Goal: Browse casually: Explore the website without a specific task or goal

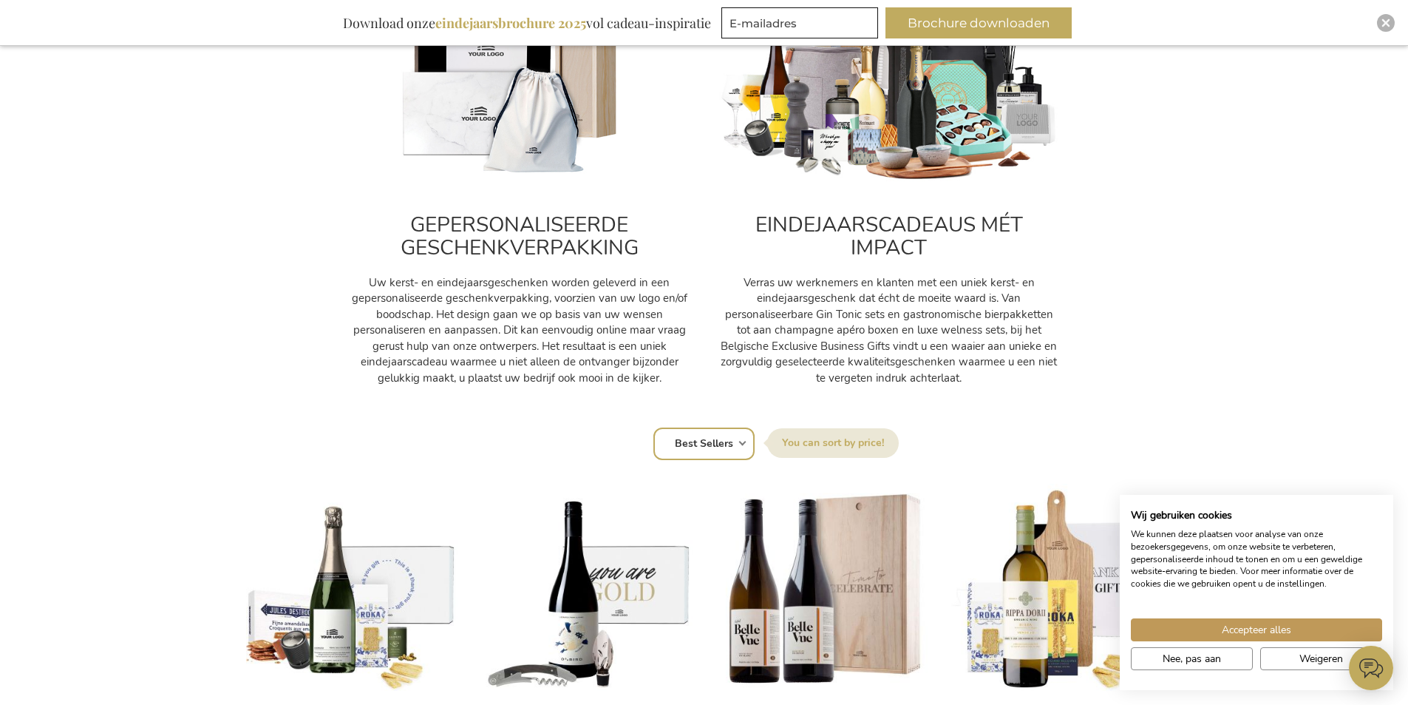
scroll to position [665, 0]
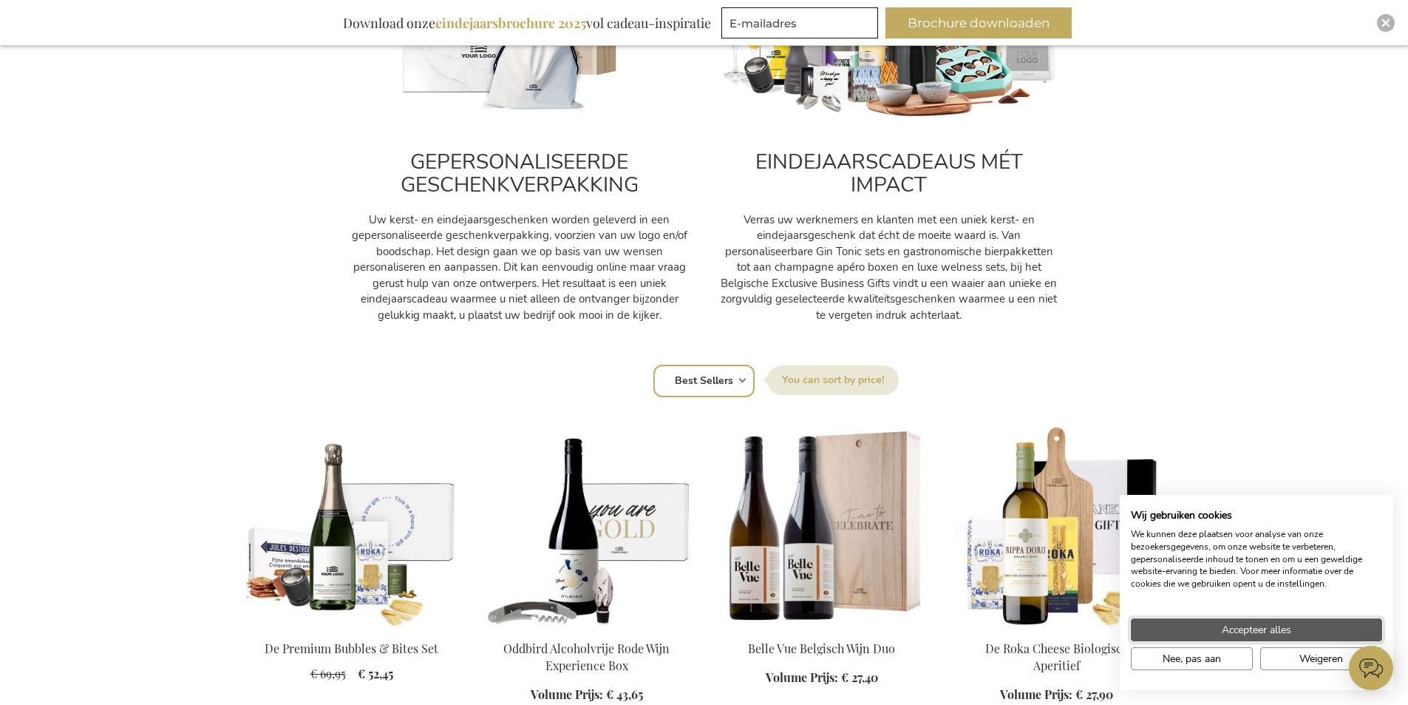
click at [1313, 629] on button "Accepteer alles" at bounding box center [1256, 629] width 251 height 23
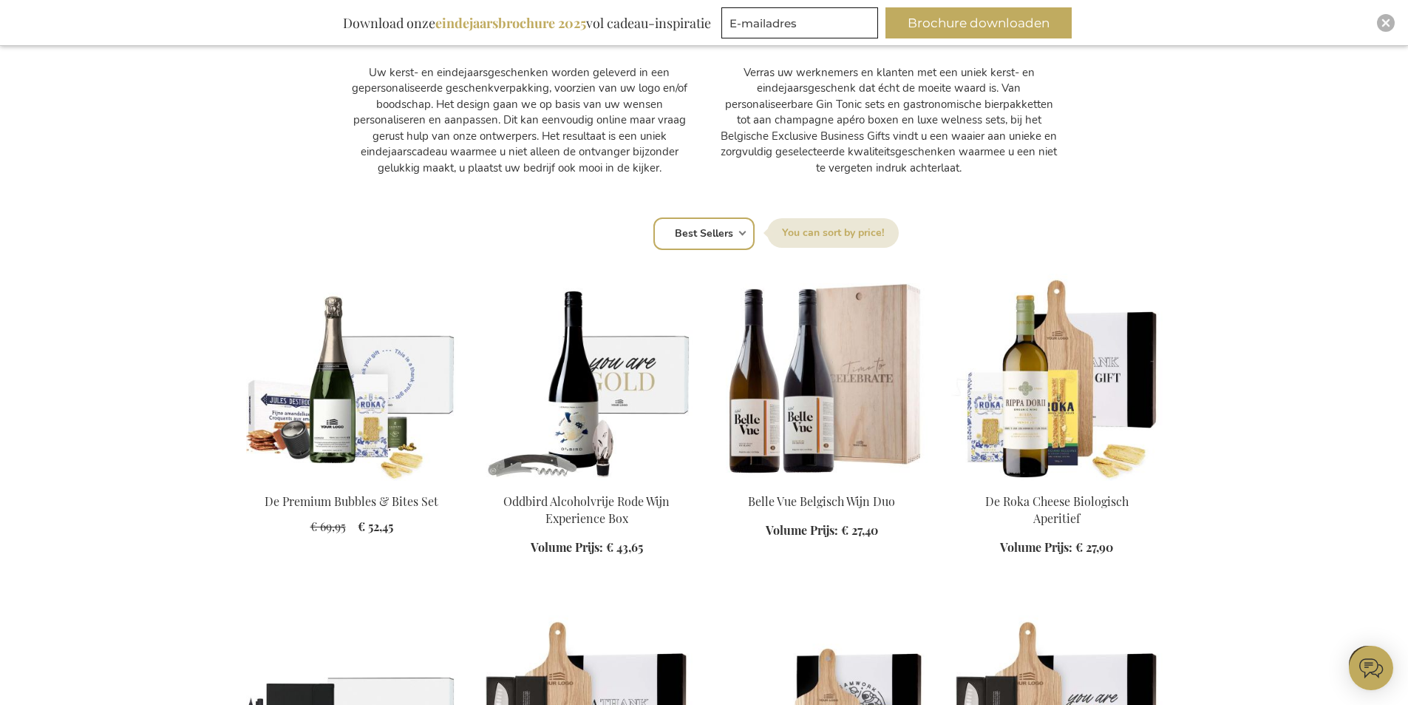
scroll to position [813, 0]
click at [717, 236] on select "Positie Best Sellers Meest bekeken Nieuw Biggest Saving Price: low to high Pric…" at bounding box center [704, 233] width 101 height 33
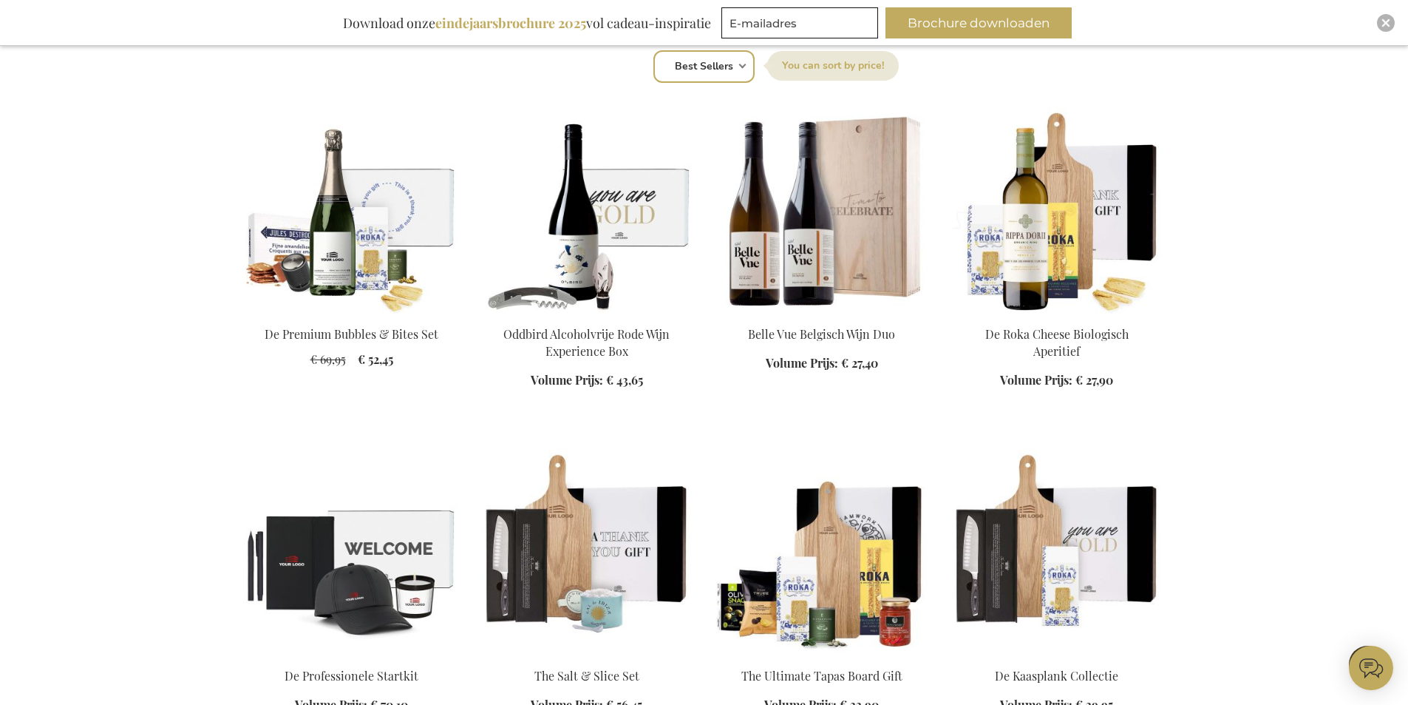
scroll to position [1331, 0]
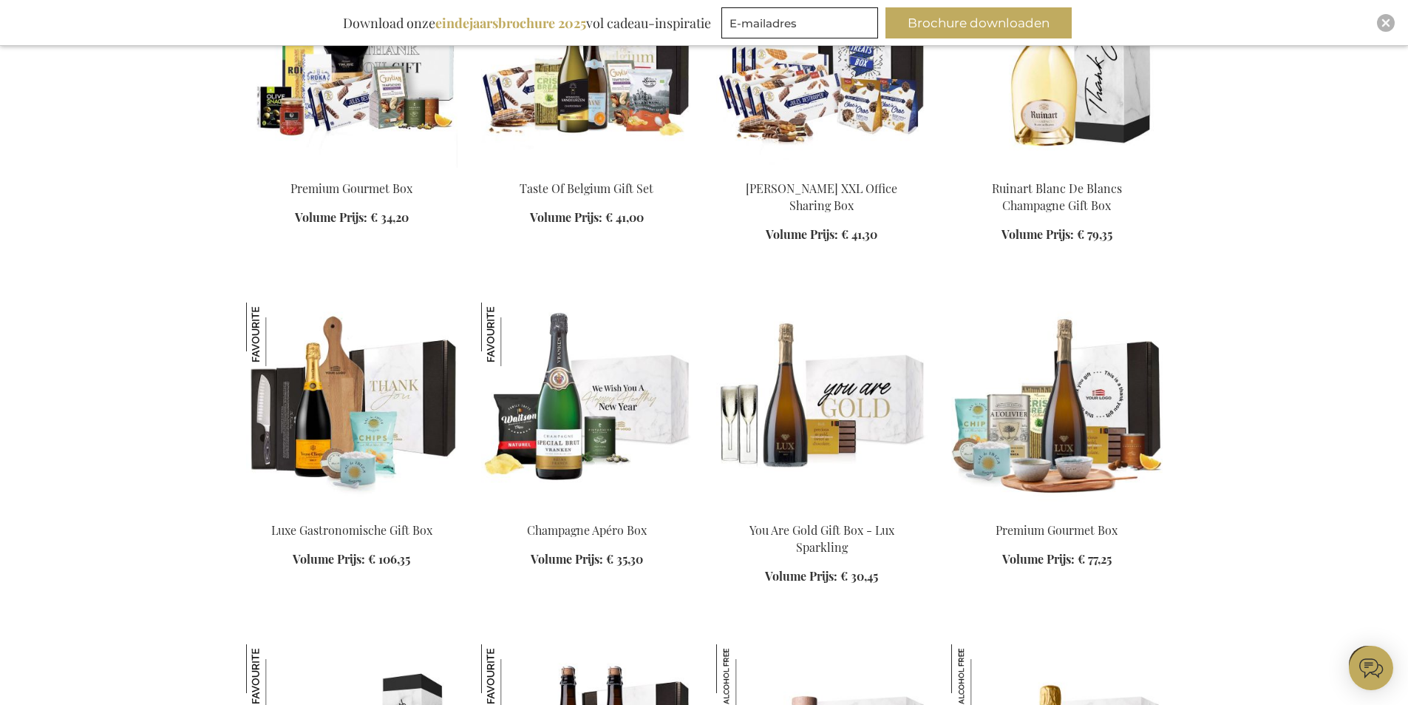
scroll to position [3253, 0]
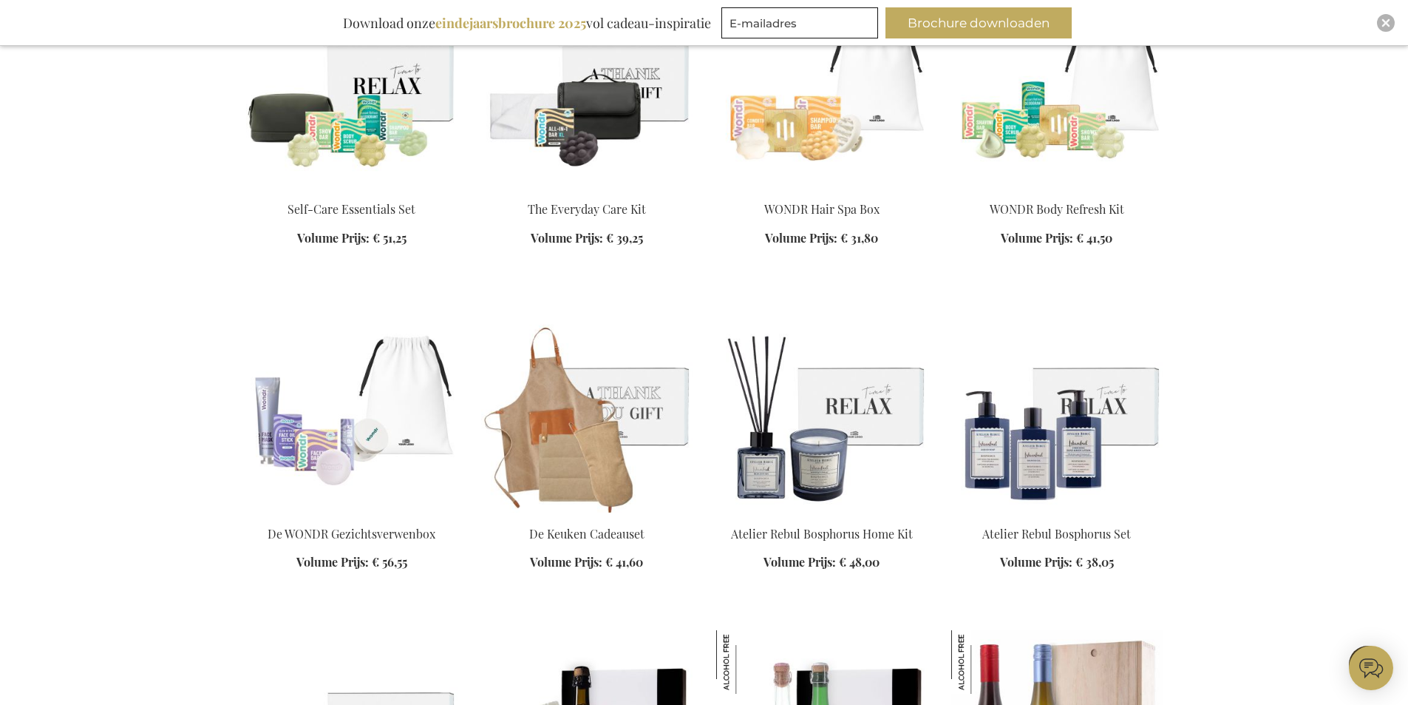
scroll to position [5841, 0]
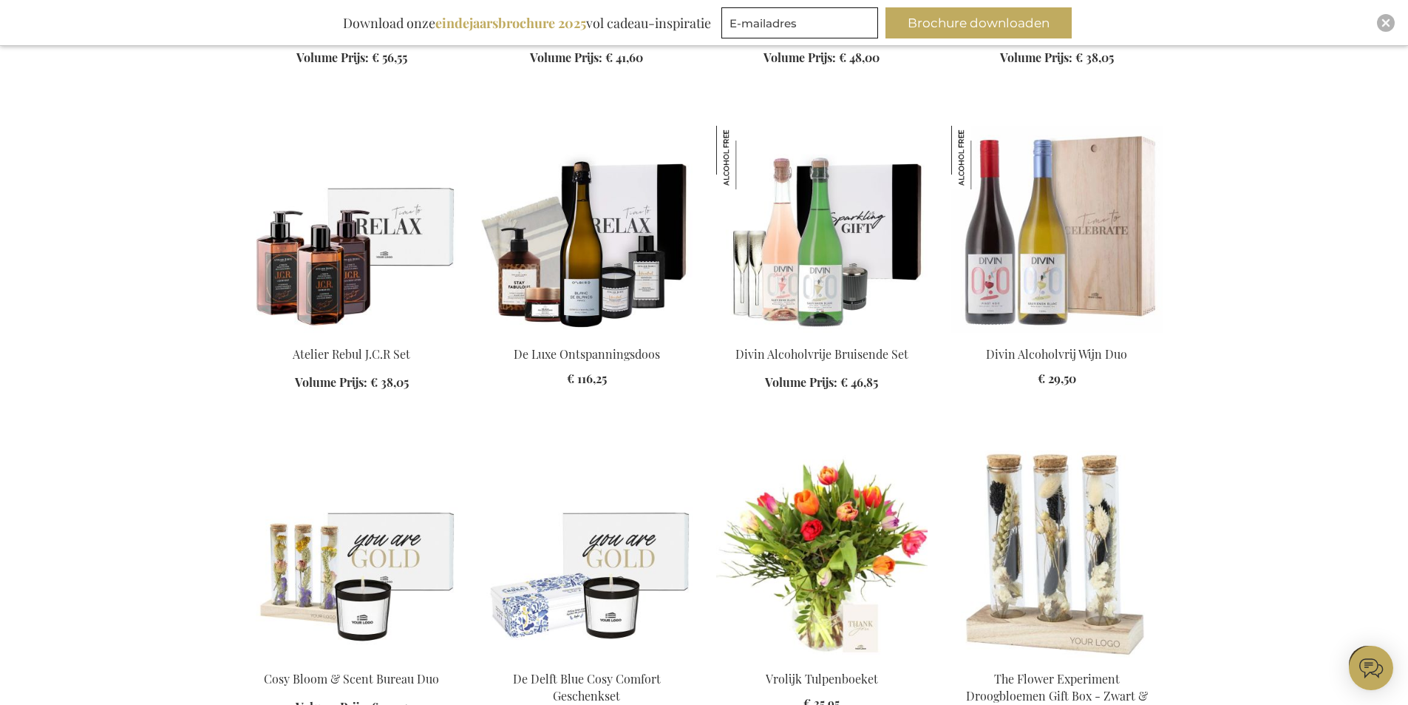
scroll to position [6580, 0]
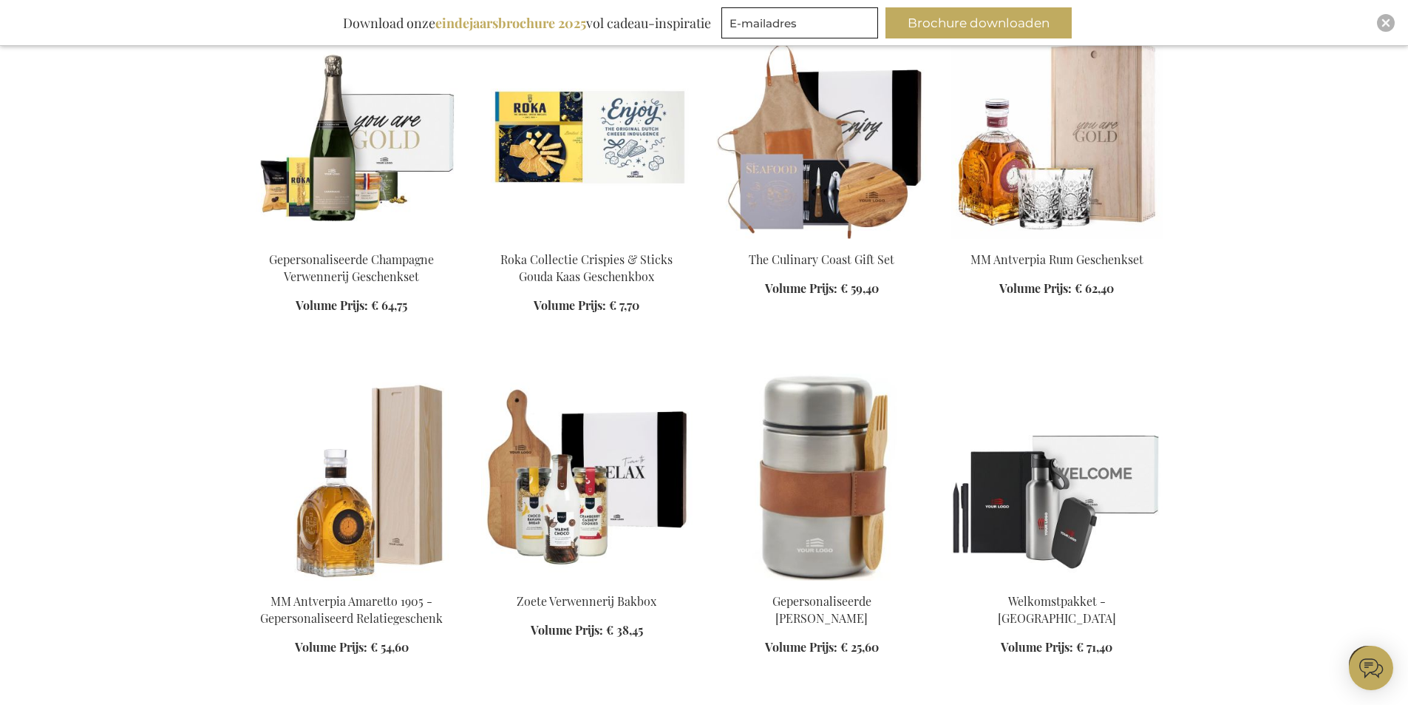
scroll to position [7541, 0]
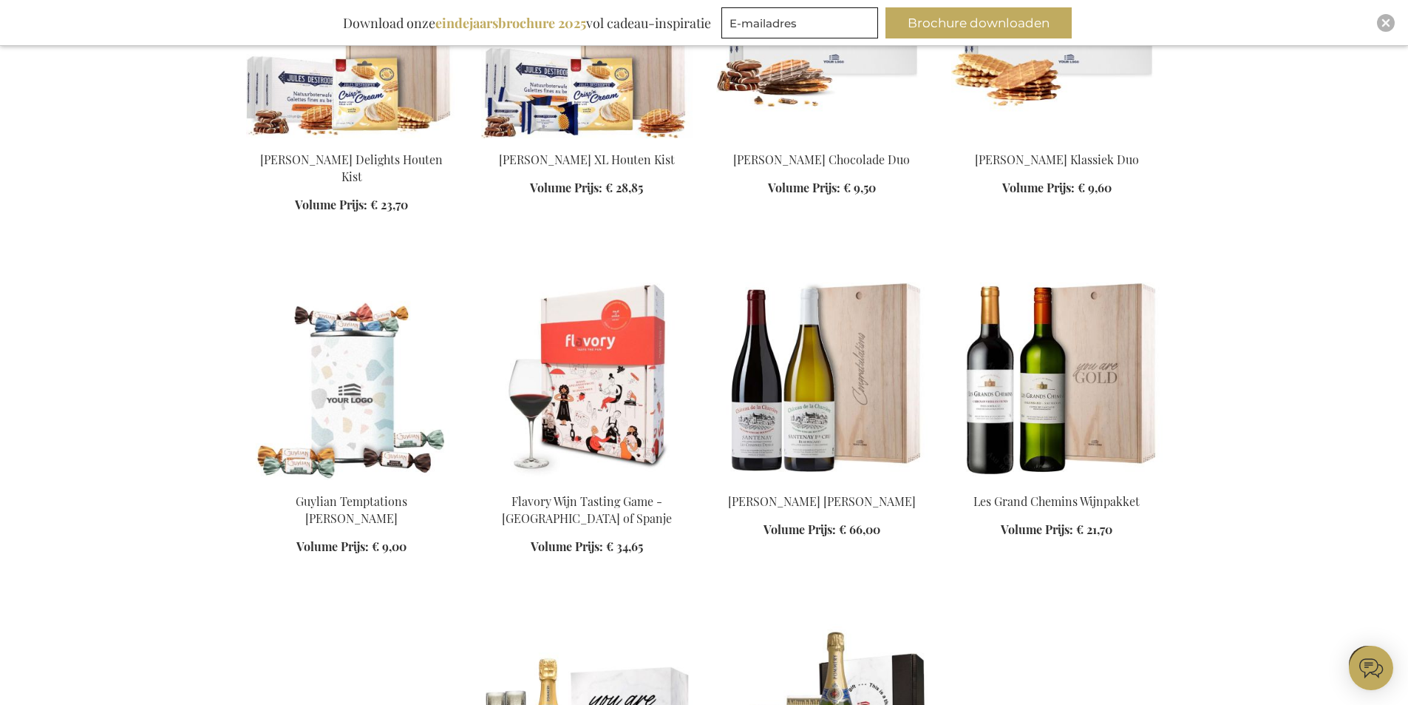
scroll to position [8281, 0]
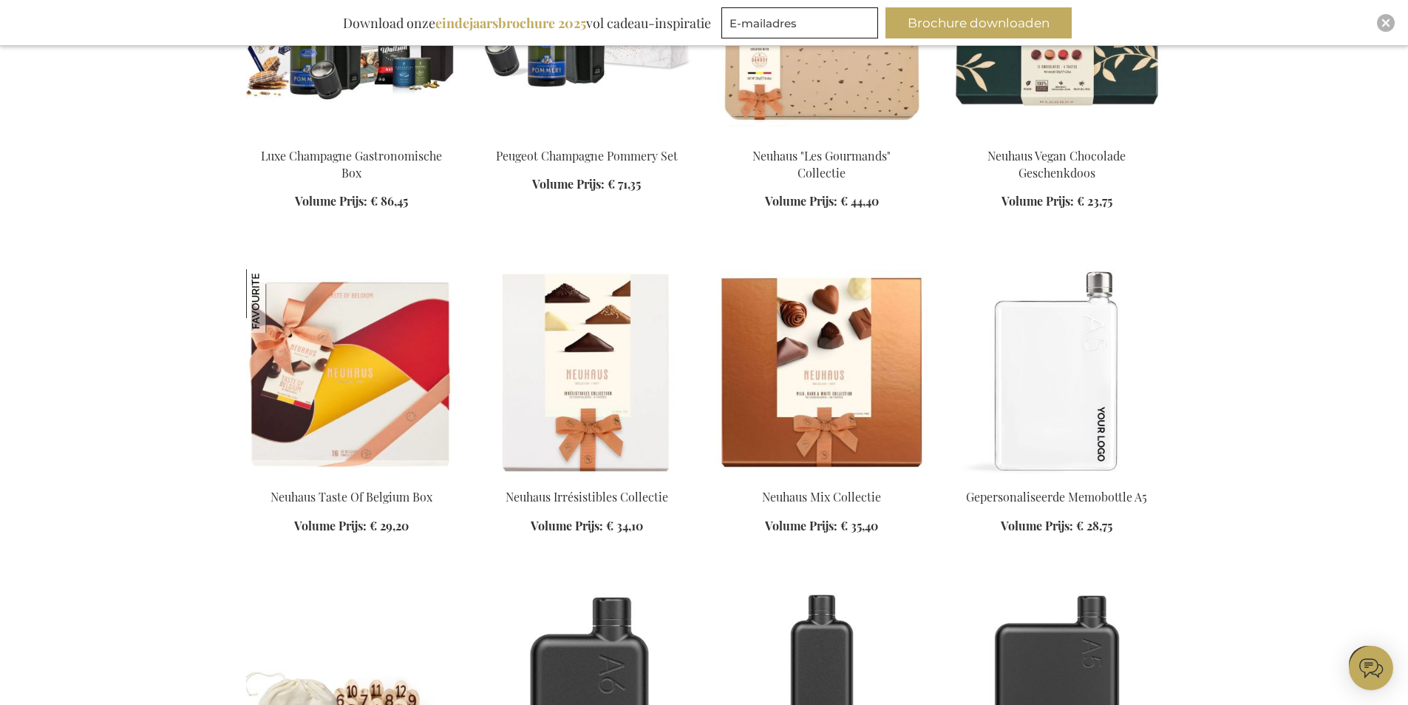
scroll to position [11090, 0]
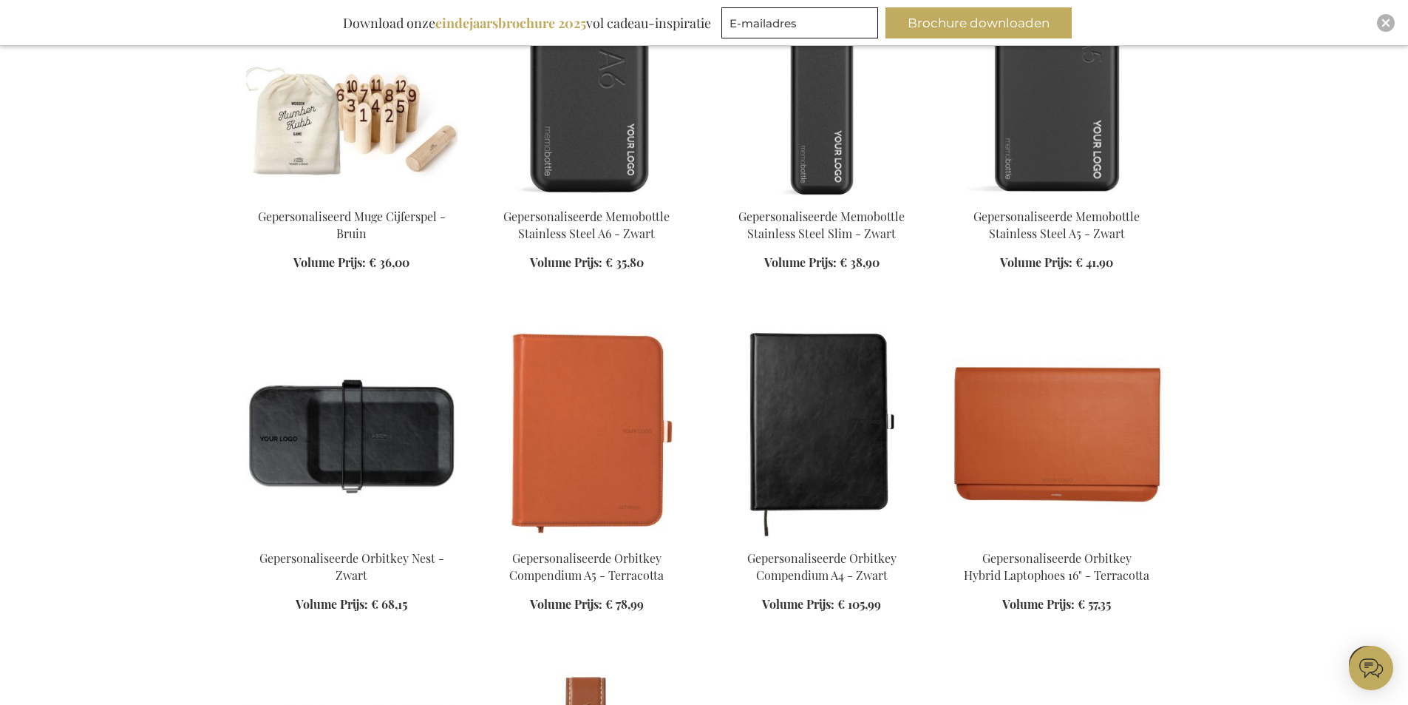
scroll to position [12051, 0]
